Goal: Information Seeking & Learning: Understand process/instructions

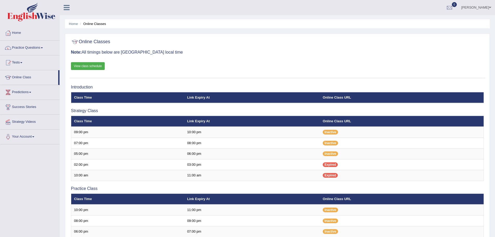
click at [101, 67] on link "View class schedule" at bounding box center [88, 66] width 34 height 8
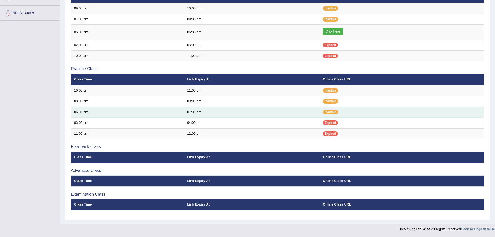
scroll to position [46, 0]
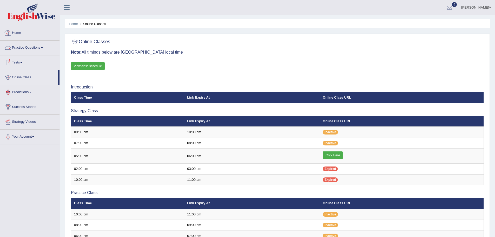
click at [19, 31] on link "Home" at bounding box center [29, 32] width 59 height 13
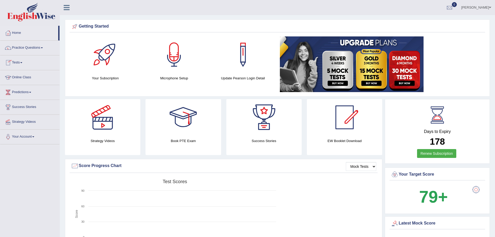
click at [70, 9] on link at bounding box center [67, 7] width 14 height 8
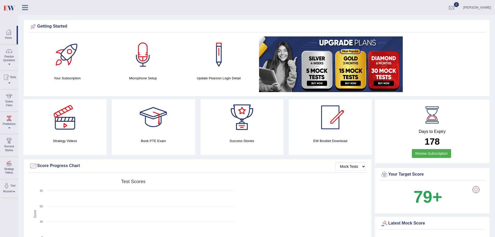
click at [26, 6] on icon at bounding box center [25, 7] width 6 height 7
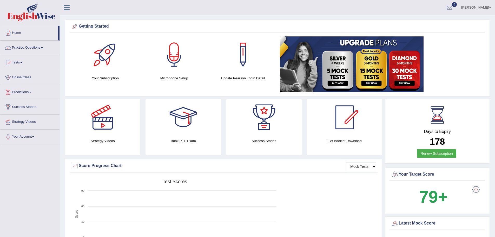
click at [106, 52] on div at bounding box center [105, 54] width 36 height 36
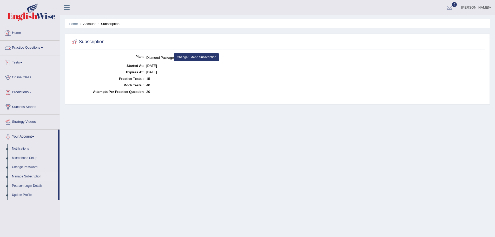
click at [15, 36] on link "Home" at bounding box center [29, 32] width 59 height 13
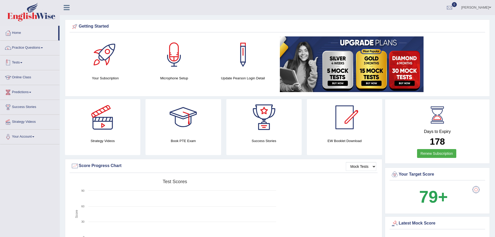
click at [19, 62] on link "Tests" at bounding box center [29, 61] width 59 height 13
click at [19, 62] on link "Tests" at bounding box center [29, 61] width 58 height 13
click at [22, 61] on link "Tests" at bounding box center [29, 61] width 59 height 13
click at [22, 61] on link "Tests" at bounding box center [29, 61] width 58 height 13
click at [29, 47] on link "Practice Questions" at bounding box center [29, 47] width 59 height 13
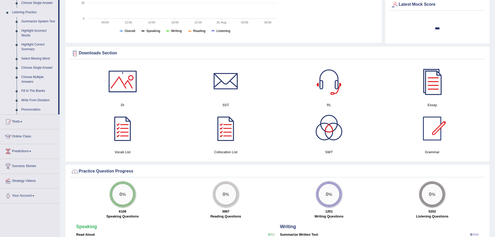
scroll to position [260, 0]
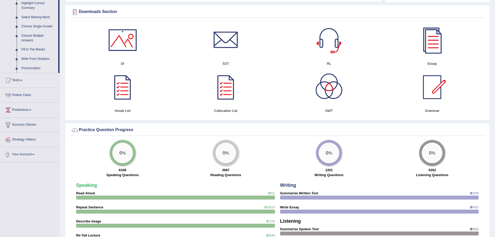
click at [28, 155] on link "Your Account" at bounding box center [29, 153] width 59 height 13
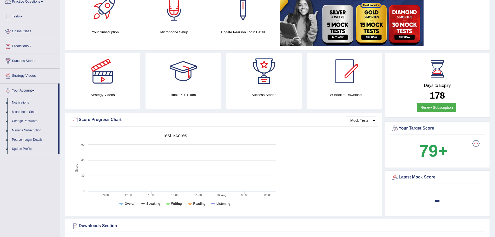
scroll to position [0, 0]
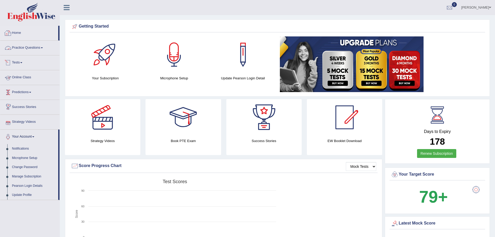
click at [12, 31] on div at bounding box center [8, 33] width 8 height 8
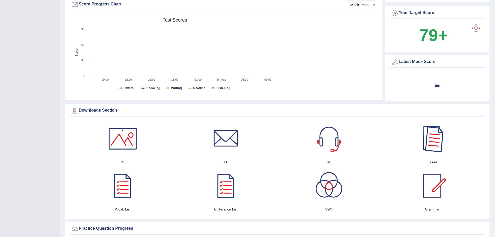
scroll to position [208, 0]
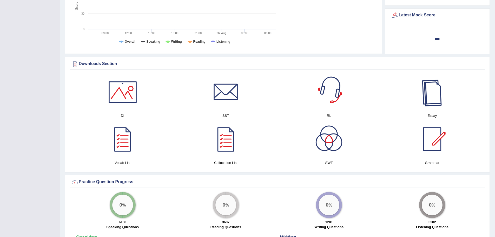
click at [433, 98] on div at bounding box center [432, 92] width 36 height 36
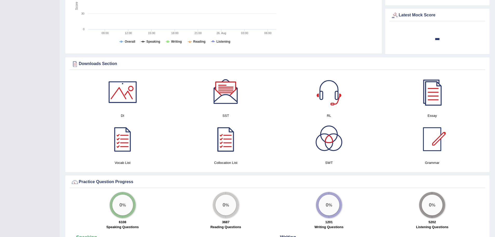
click at [231, 93] on div at bounding box center [226, 92] width 36 height 36
click at [129, 90] on div at bounding box center [122, 92] width 36 height 36
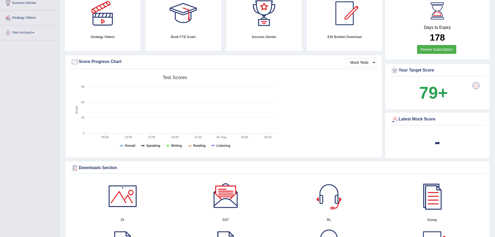
scroll to position [0, 0]
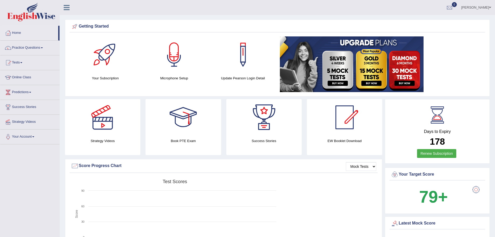
click at [470, 8] on link "[PERSON_NAME]" at bounding box center [476, 7] width 38 height 14
click at [66, 8] on icon at bounding box center [67, 7] width 6 height 7
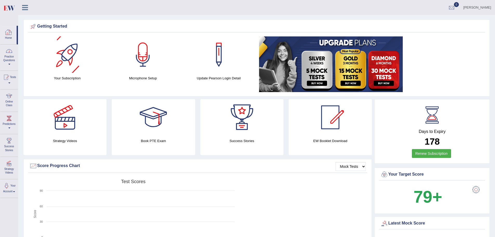
click at [9, 52] on div at bounding box center [9, 51] width 8 height 8
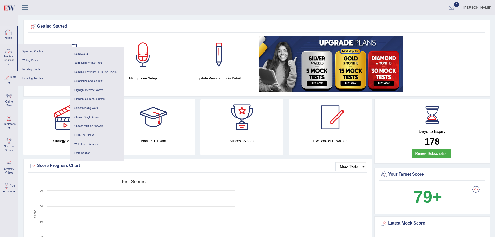
click at [8, 37] on link "Home" at bounding box center [8, 34] width 16 height 17
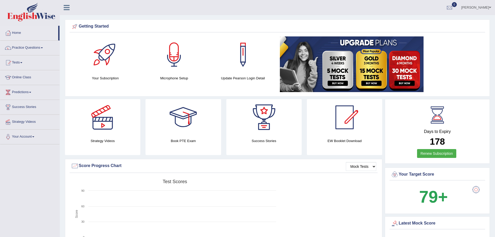
click at [178, 141] on h4 "Book PTE Exam" at bounding box center [182, 140] width 75 height 5
click at [185, 124] on div at bounding box center [183, 117] width 36 height 36
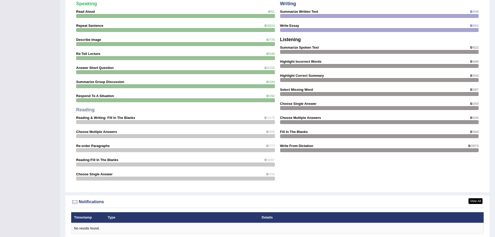
scroll to position [390, 0]
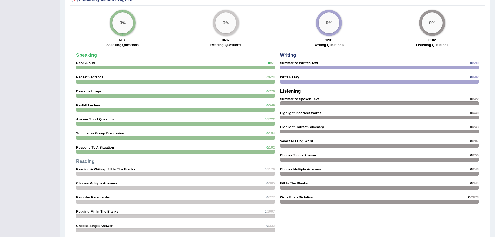
click at [192, 66] on div at bounding box center [175, 67] width 199 height 4
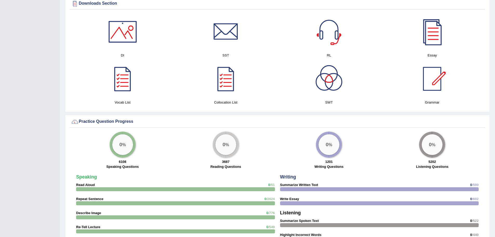
scroll to position [260, 0]
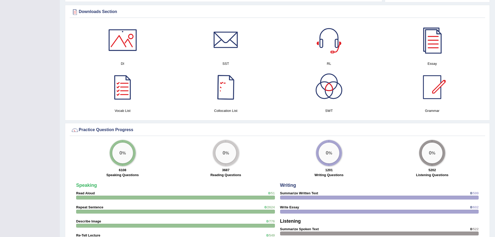
click at [117, 149] on div "0 %" at bounding box center [122, 152] width 21 height 21
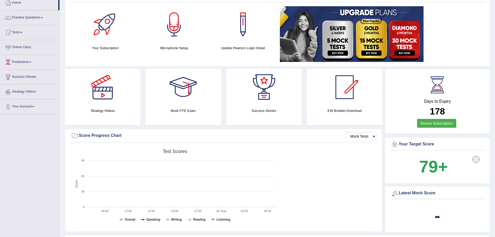
scroll to position [0, 0]
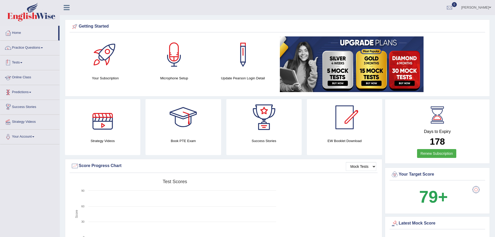
click at [18, 65] on link "Tests" at bounding box center [29, 61] width 59 height 13
click at [29, 48] on link "Practice Questions" at bounding box center [29, 47] width 59 height 13
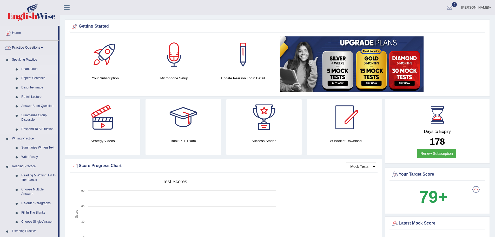
click at [28, 68] on link "Read Aloud" at bounding box center [38, 68] width 39 height 9
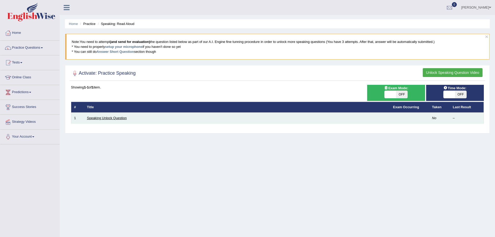
click at [113, 117] on link "Speaking Unlock Question" at bounding box center [107, 118] width 40 height 4
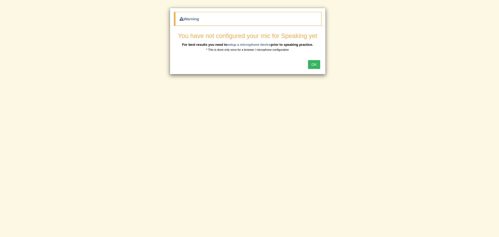
click at [312, 64] on button "OK" at bounding box center [314, 64] width 12 height 9
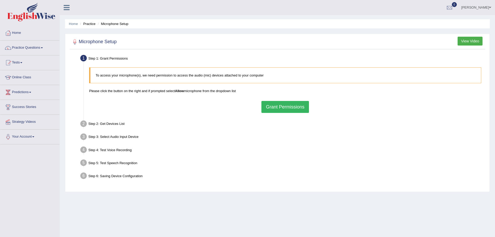
click at [269, 106] on button "Grant Permissions" at bounding box center [284, 107] width 47 height 12
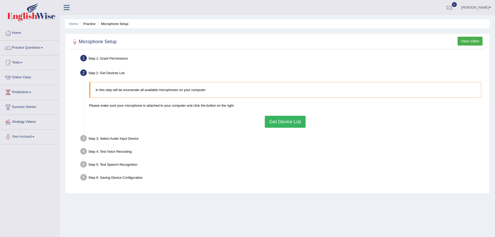
click at [279, 122] on button "Get Device List" at bounding box center [285, 122] width 41 height 12
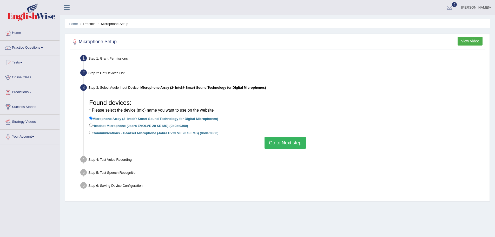
click at [280, 127] on li "Headset Microphone (Jabra EVOLVE 20 SE MS) (0b0e:0300)" at bounding box center [285, 125] width 392 height 7
click at [276, 136] on li "Communications - Headset Microphone (Jabra EVOLVE 20 SE MS) (0b0e:0300)" at bounding box center [285, 133] width 392 height 7
click at [279, 141] on button "Go to Next step" at bounding box center [284, 143] width 41 height 12
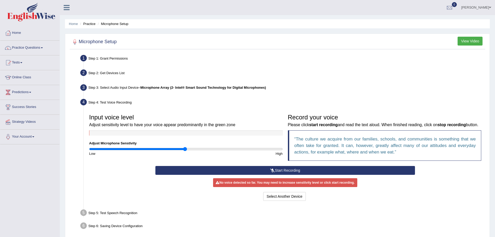
click at [281, 175] on button "Start Recording" at bounding box center [285, 170] width 260 height 9
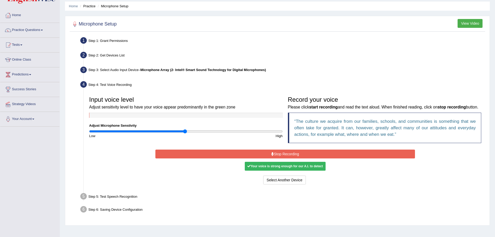
scroll to position [36, 0]
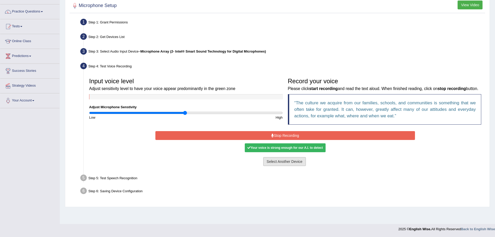
click at [290, 166] on button "Select Another Device" at bounding box center [284, 161] width 43 height 9
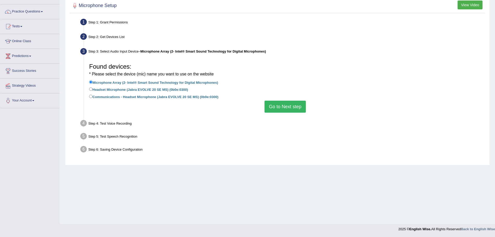
click at [286, 107] on button "Go to Next step" at bounding box center [284, 107] width 41 height 12
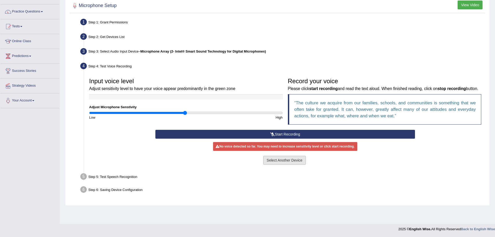
click at [271, 164] on button "Select Another Device" at bounding box center [284, 160] width 43 height 9
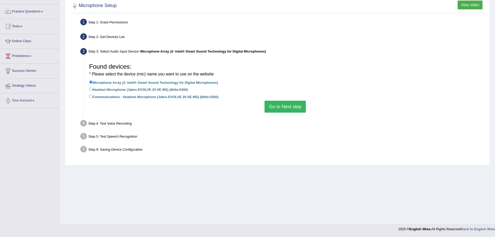
click at [290, 105] on button "Go to Next step" at bounding box center [284, 107] width 41 height 12
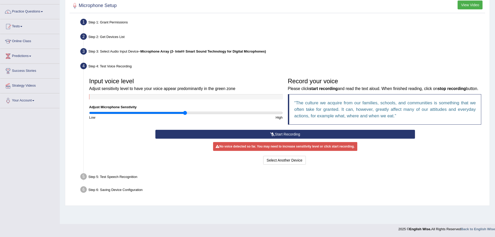
click at [234, 138] on button "Start Recording" at bounding box center [285, 134] width 260 height 9
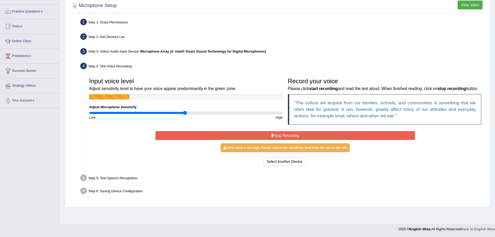
click at [234, 140] on button "Stop Recording" at bounding box center [285, 135] width 260 height 9
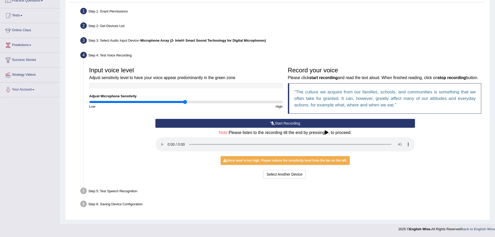
scroll to position [54, 0]
click at [325, 131] on h4 "Note: Please listen to the recording till the end by pressing , to proceed." at bounding box center [285, 132] width 260 height 5
click at [327, 131] on icon at bounding box center [327, 132] width 4 height 4
click at [129, 190] on div "Step 5: Test Speech Recognition" at bounding box center [282, 191] width 409 height 11
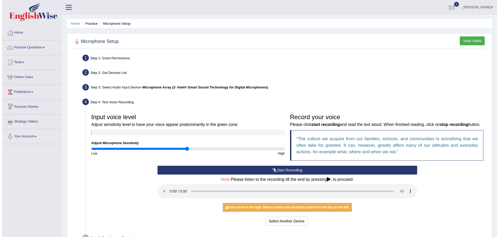
scroll to position [0, 0]
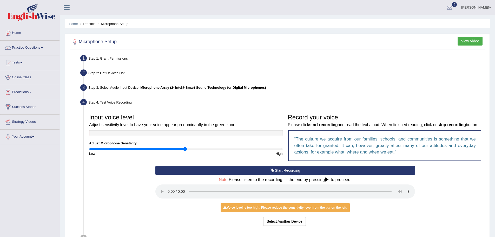
click at [467, 43] on button "View Video" at bounding box center [470, 41] width 25 height 9
